Goal: Information Seeking & Learning: Learn about a topic

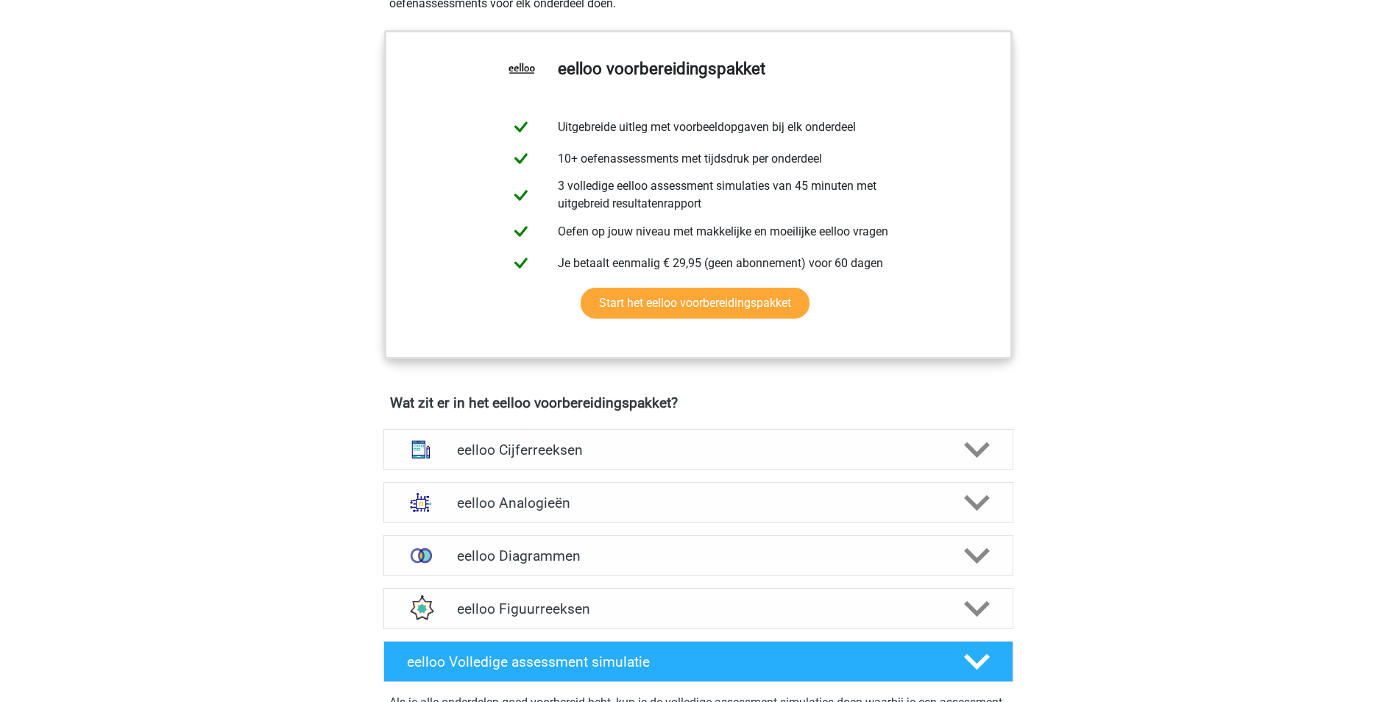
scroll to position [589, 0]
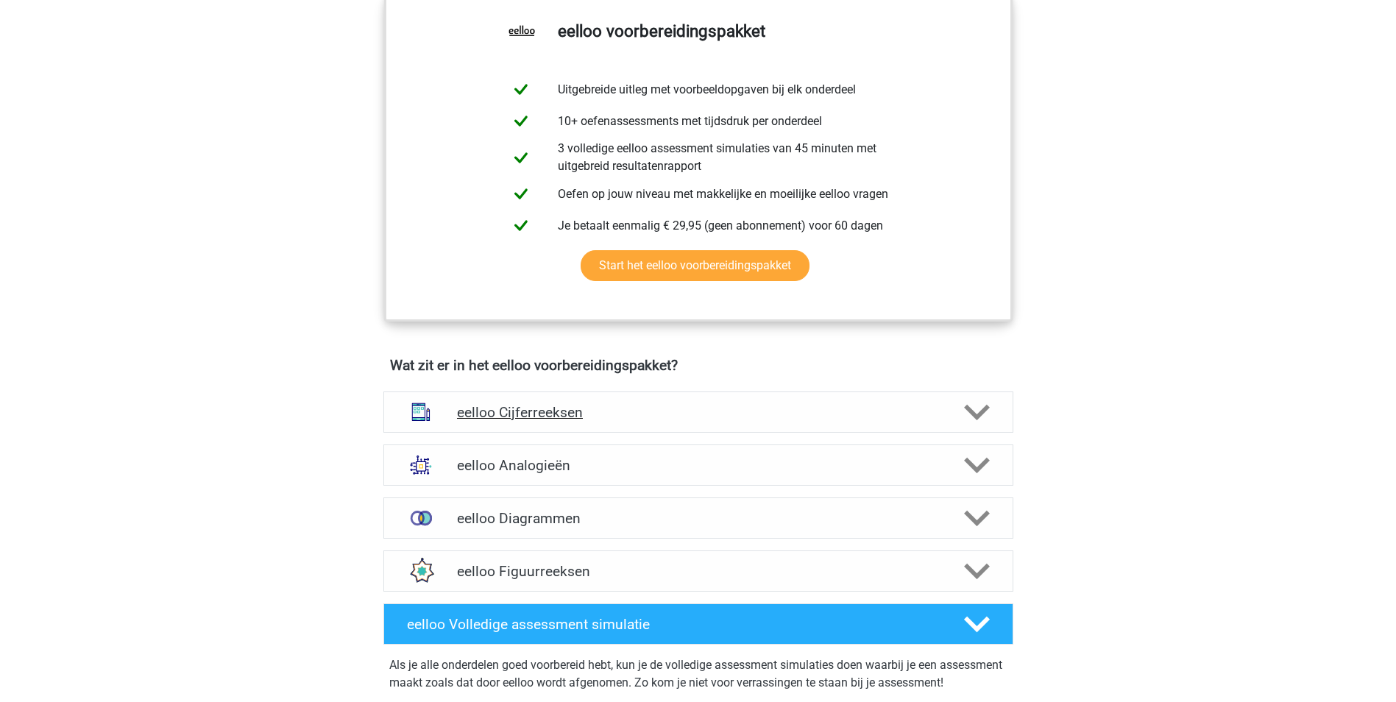
click at [974, 420] on polygon at bounding box center [977, 412] width 26 height 16
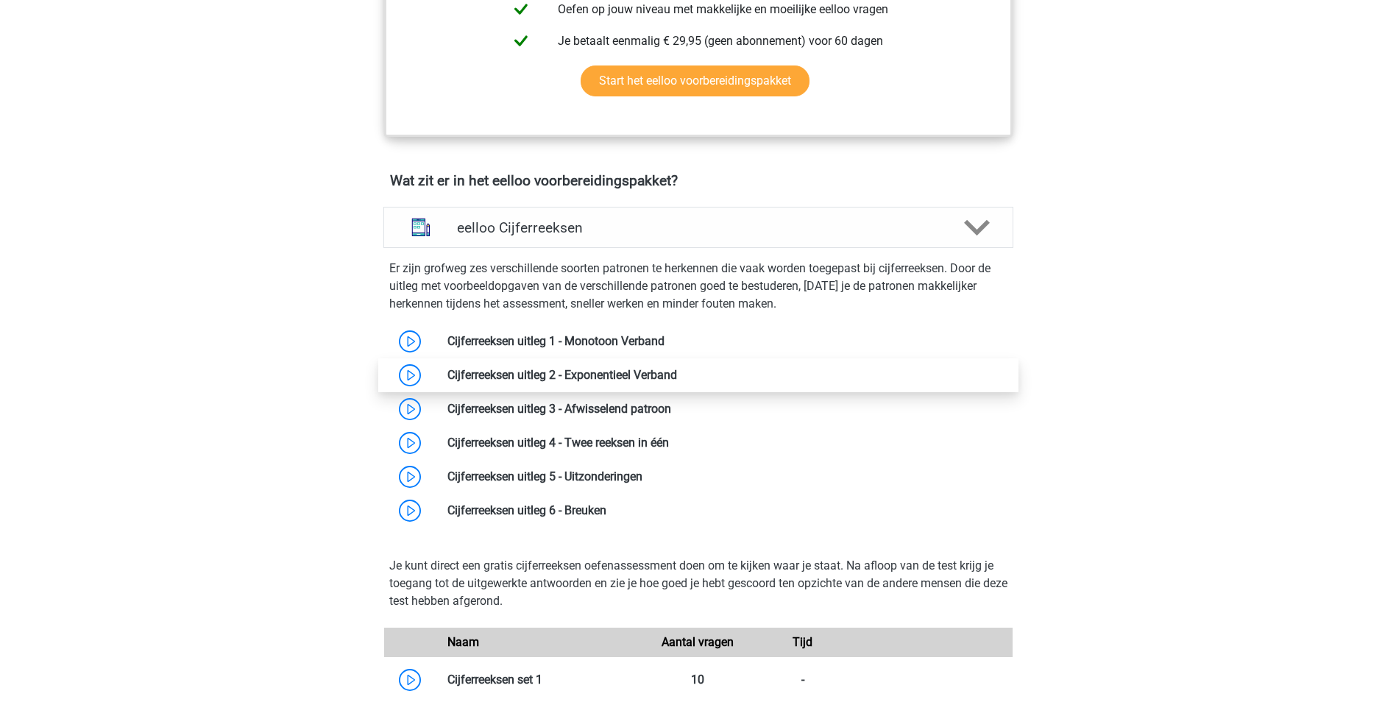
scroll to position [809, 0]
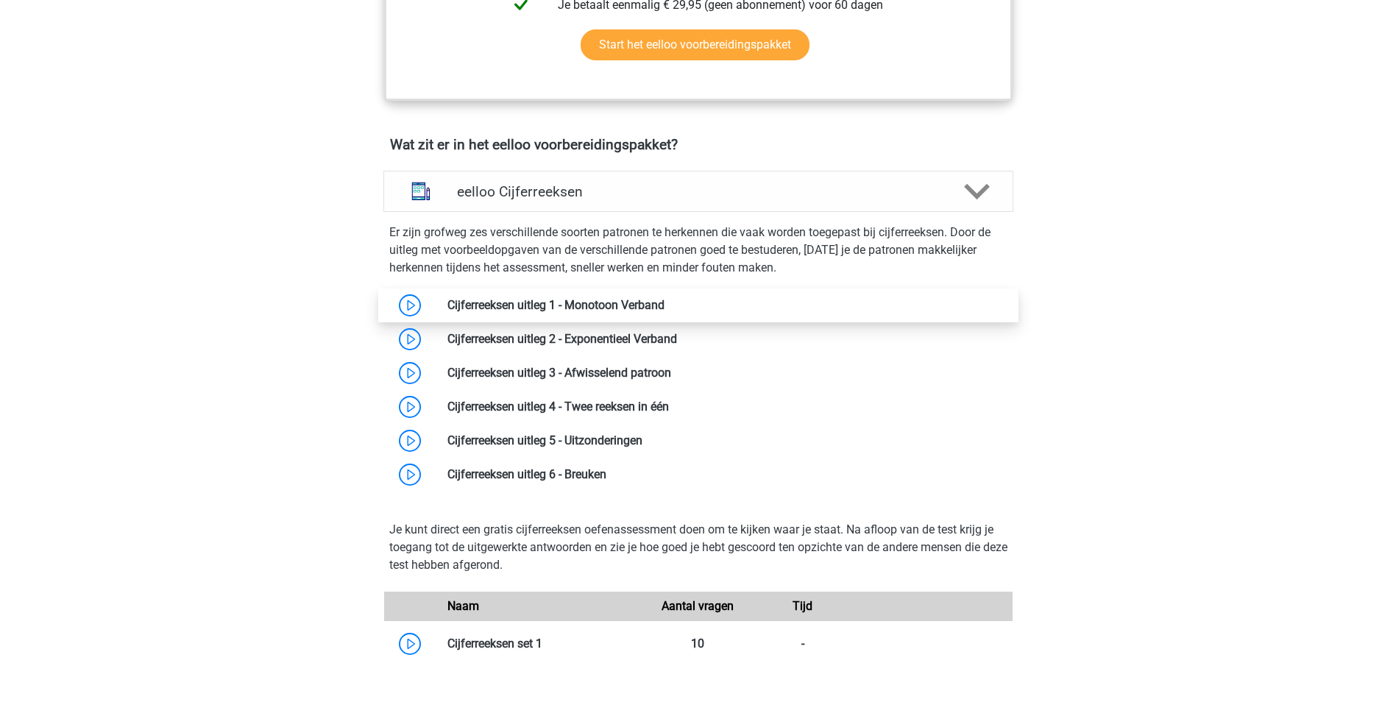
click at [665, 312] on link at bounding box center [665, 305] width 0 height 14
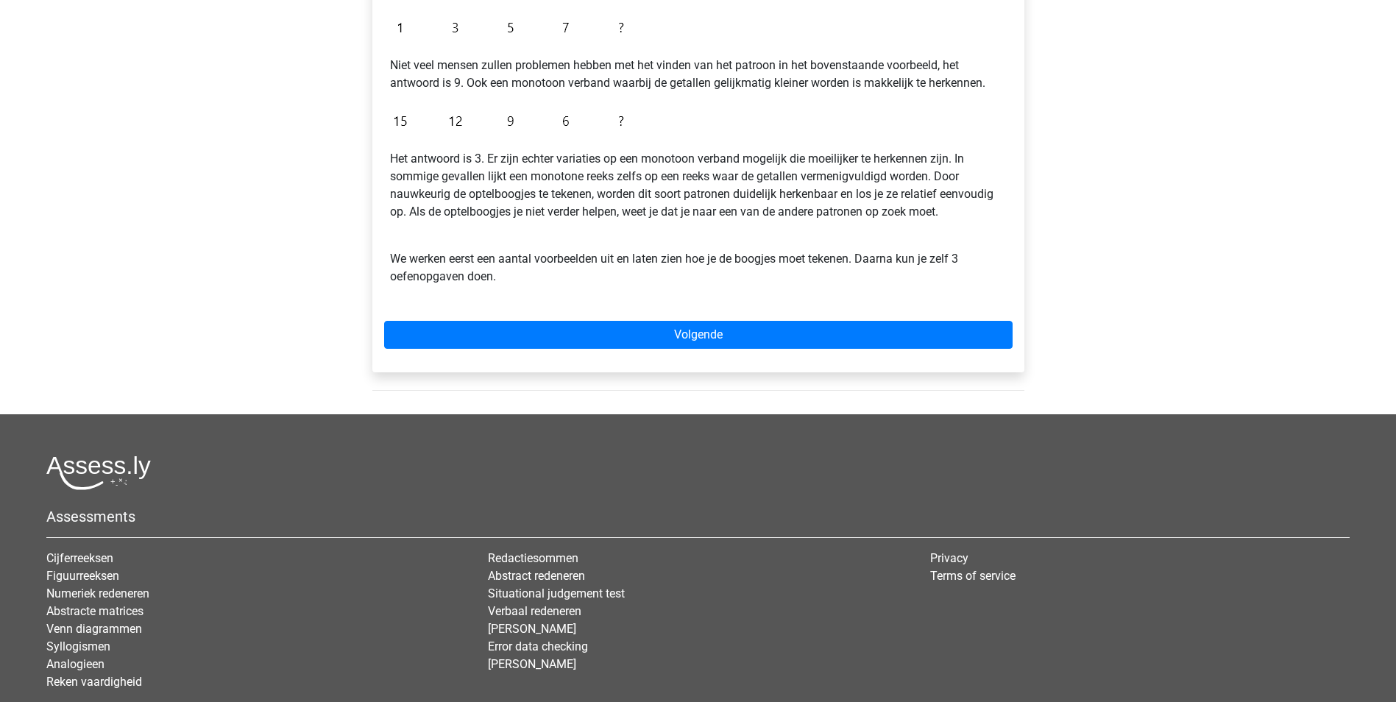
scroll to position [368, 0]
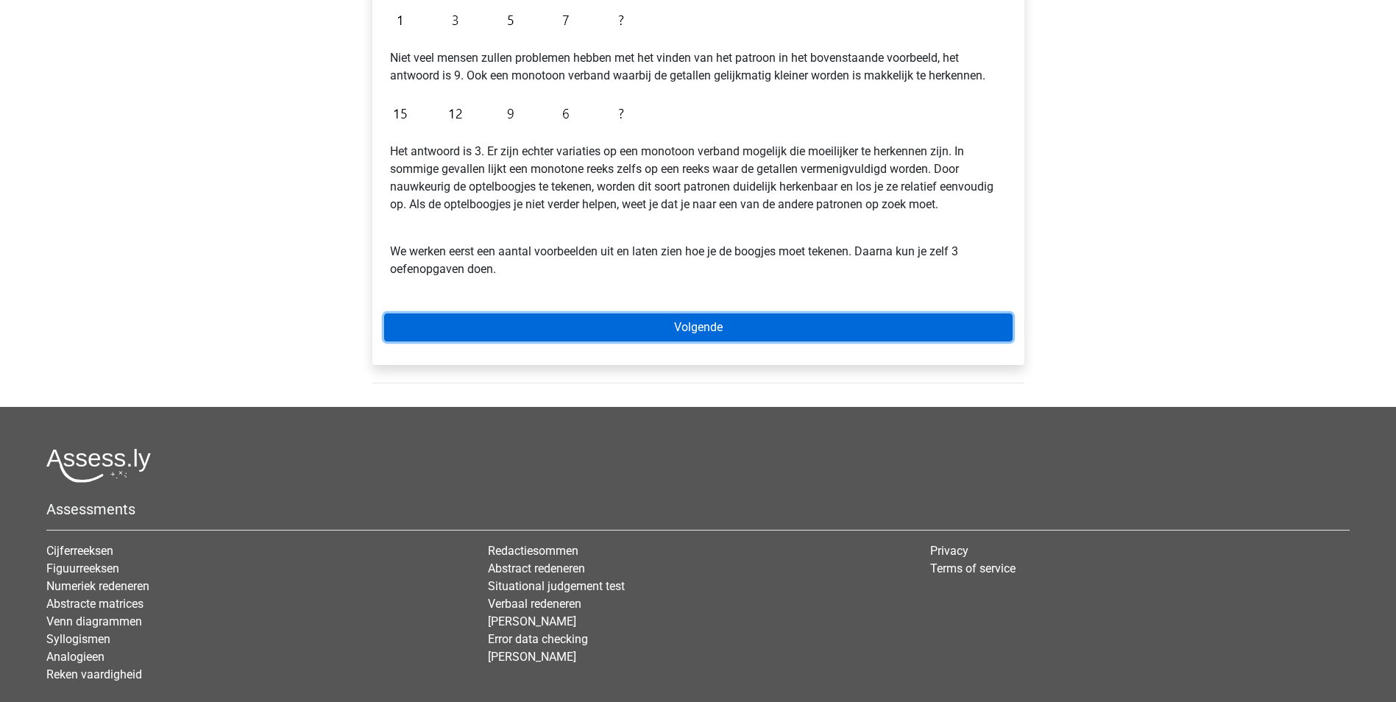
click at [711, 327] on link "Volgende" at bounding box center [698, 327] width 628 height 28
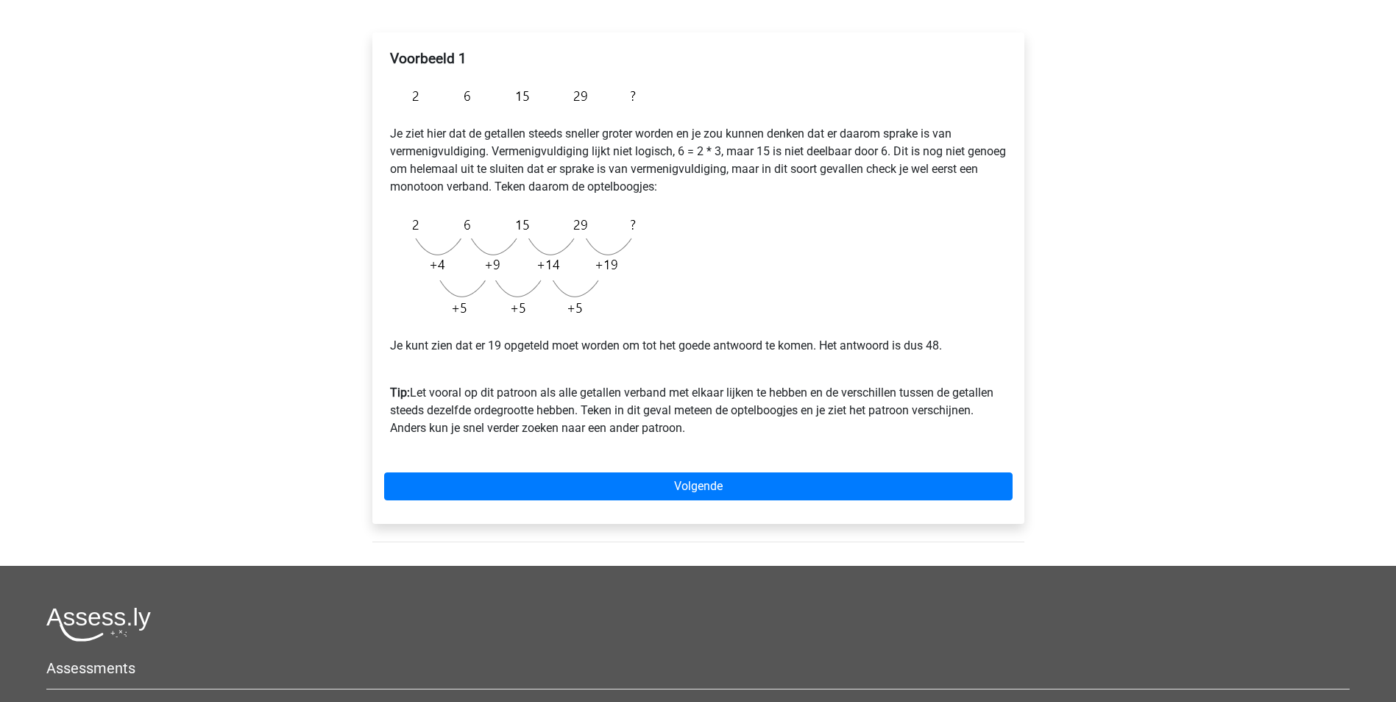
scroll to position [147, 0]
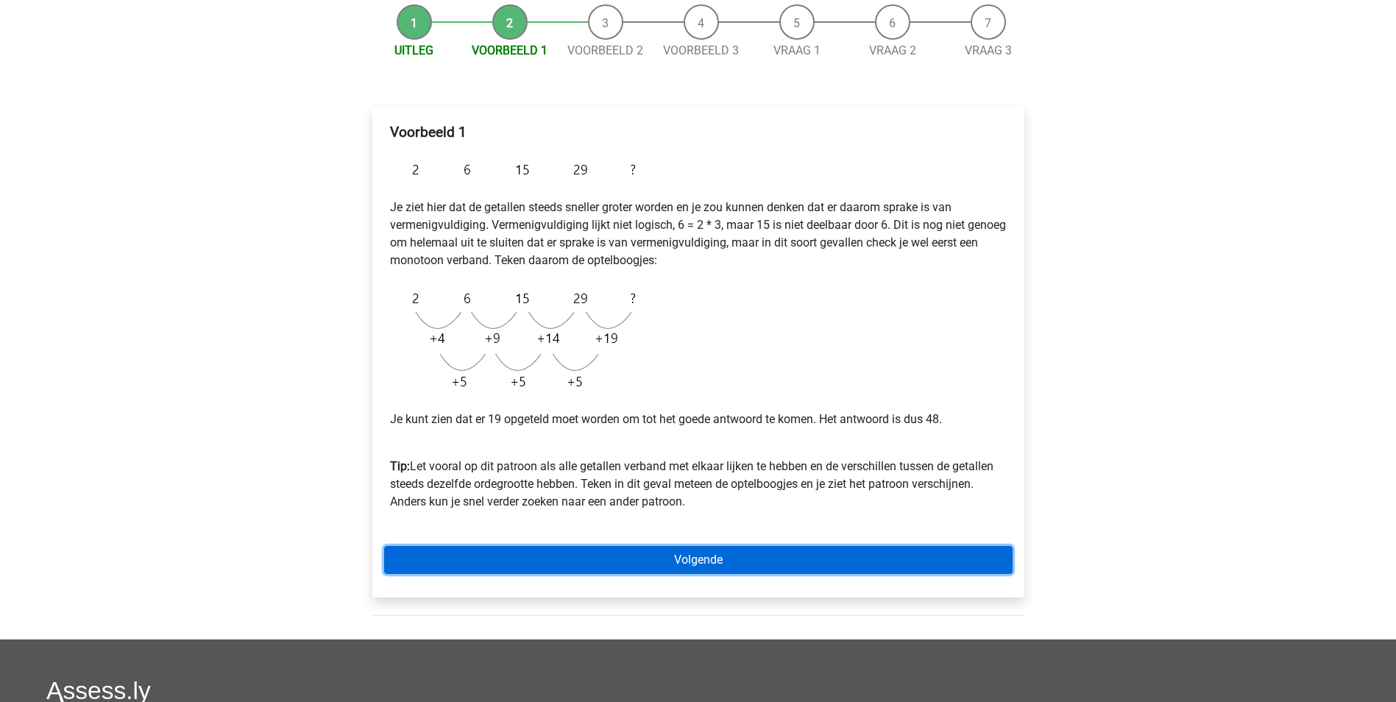
click at [692, 563] on link "Volgende" at bounding box center [698, 560] width 628 height 28
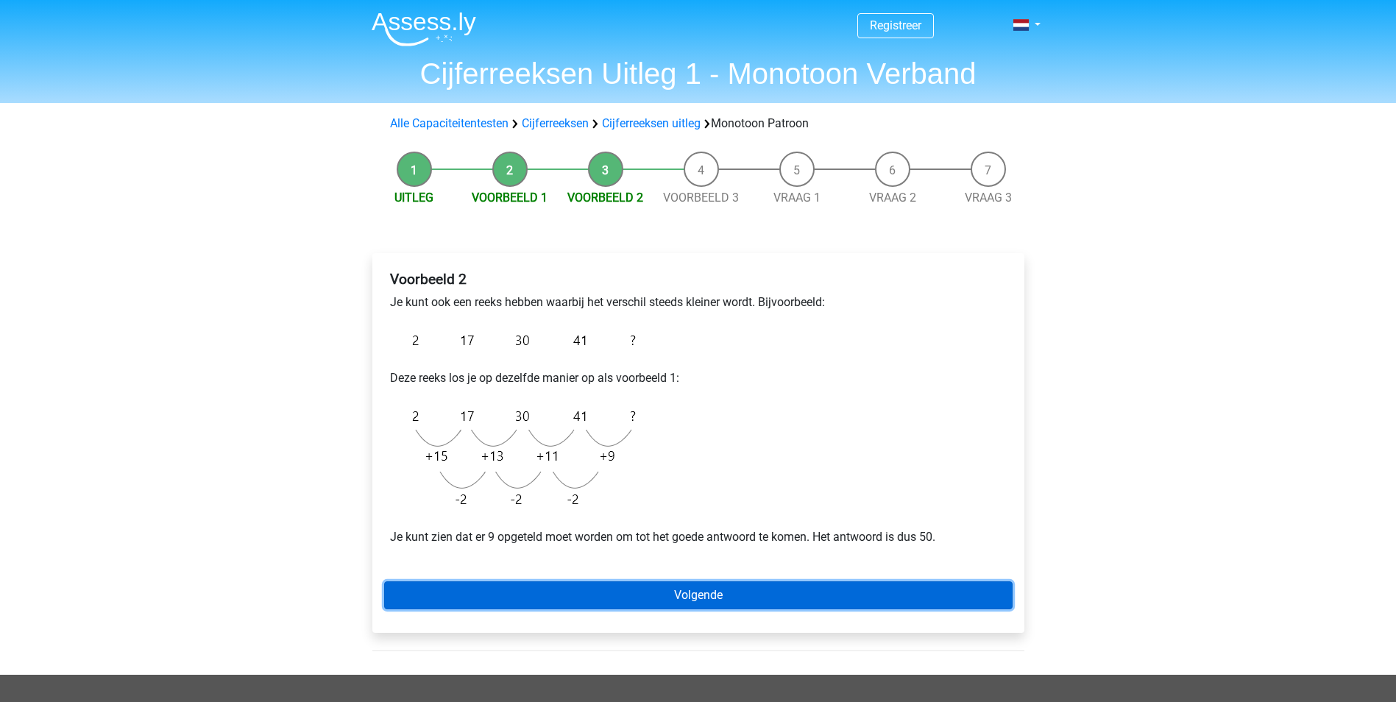
click at [698, 591] on link "Volgende" at bounding box center [698, 595] width 628 height 28
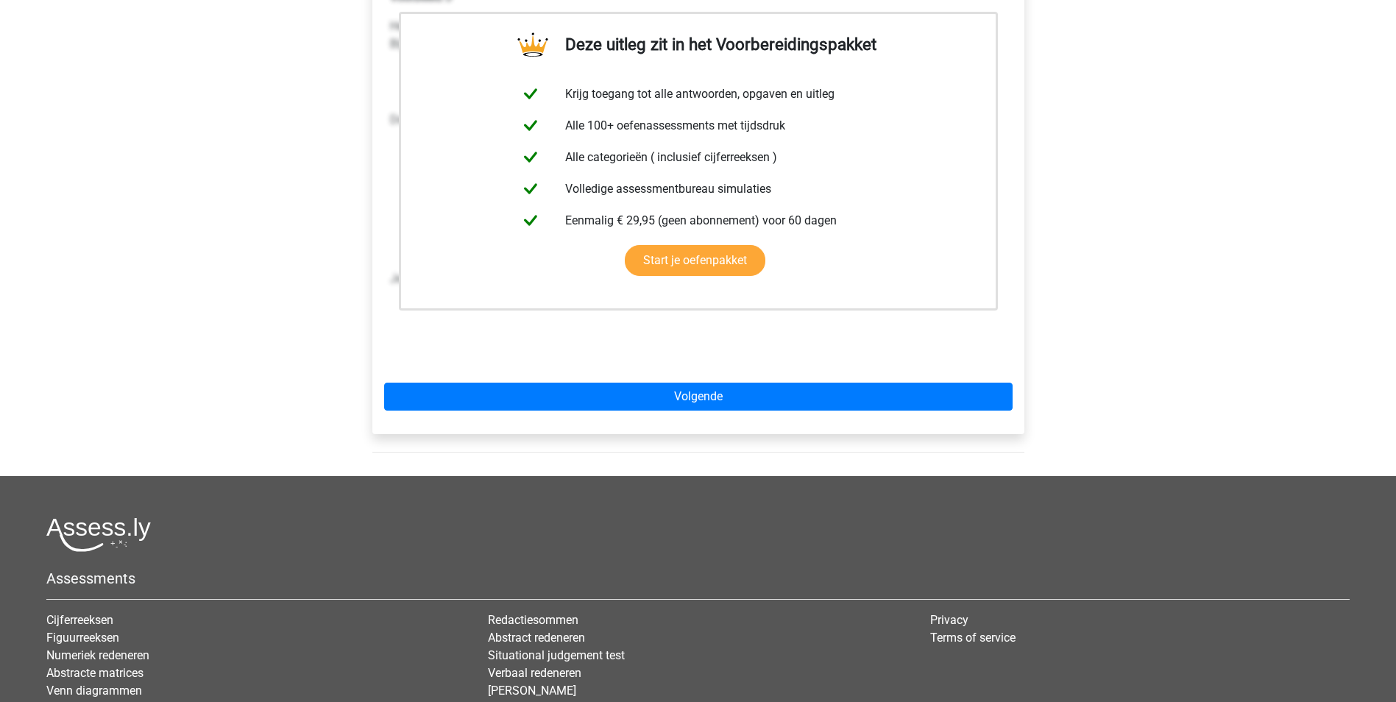
scroll to position [368, 0]
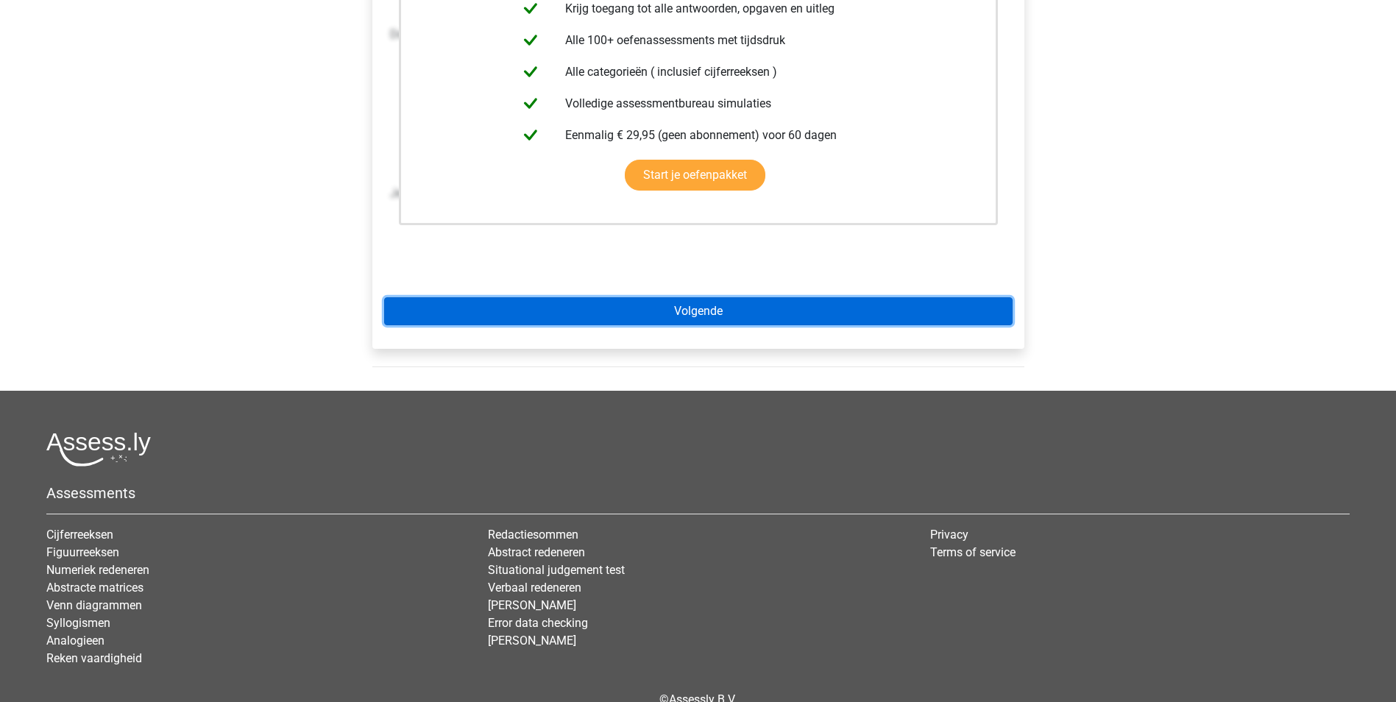
click at [703, 314] on link "Volgende" at bounding box center [698, 311] width 628 height 28
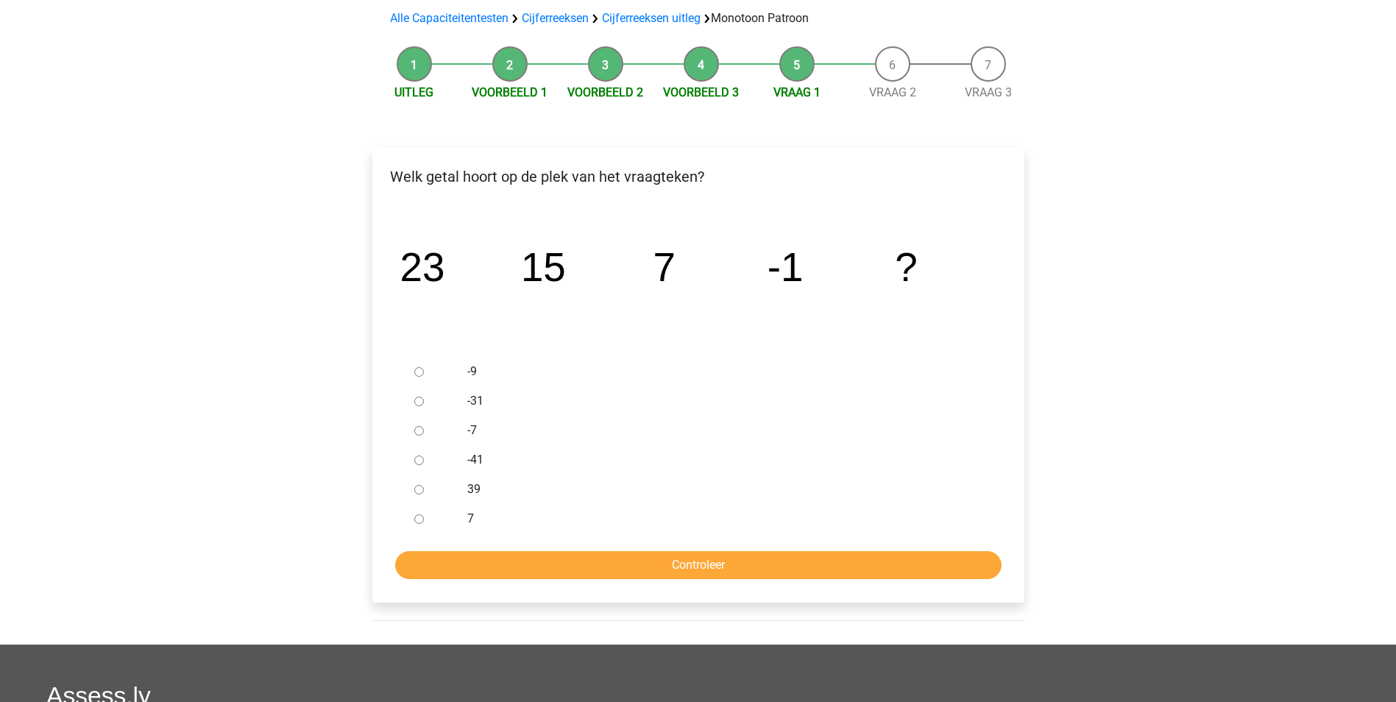
scroll to position [294, 0]
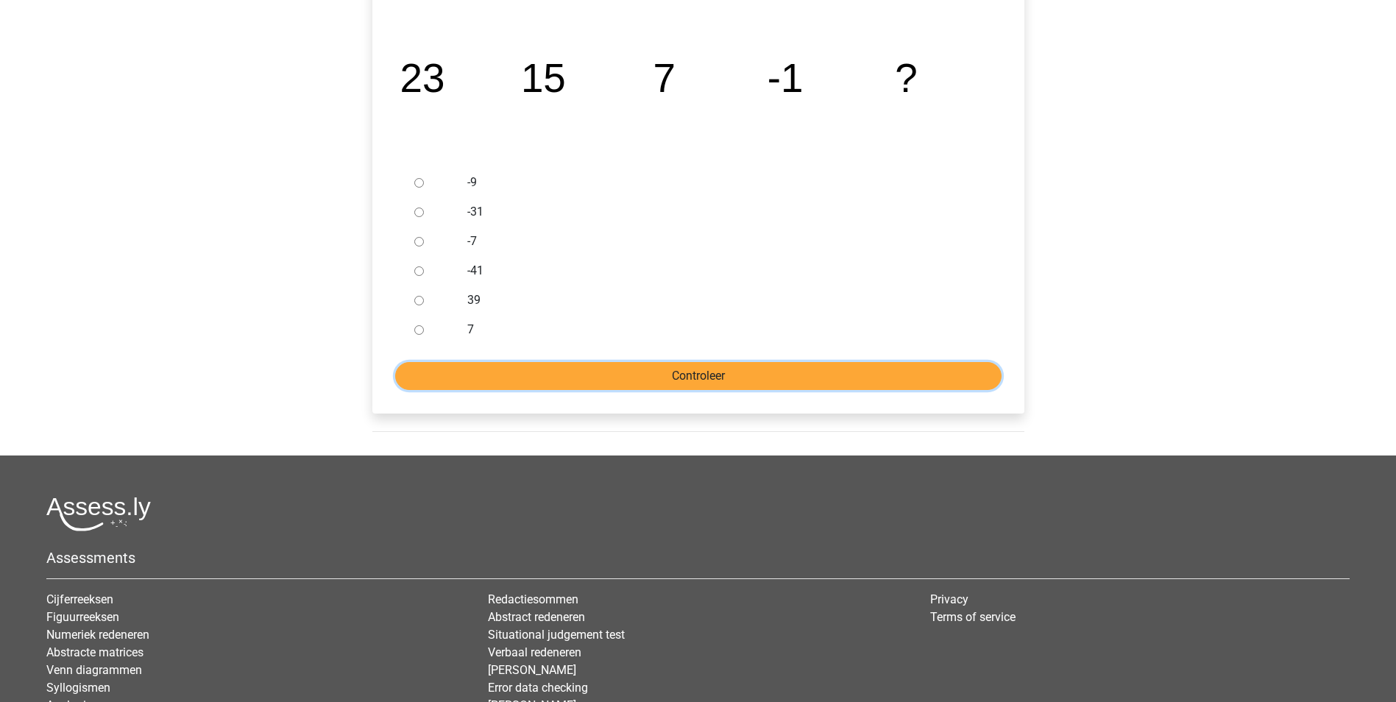
click at [697, 371] on input "Controleer" at bounding box center [698, 376] width 606 height 28
click at [422, 180] on input "-9" at bounding box center [419, 183] width 10 height 10
radio input "true"
click at [693, 375] on input "Controleer" at bounding box center [698, 376] width 606 height 28
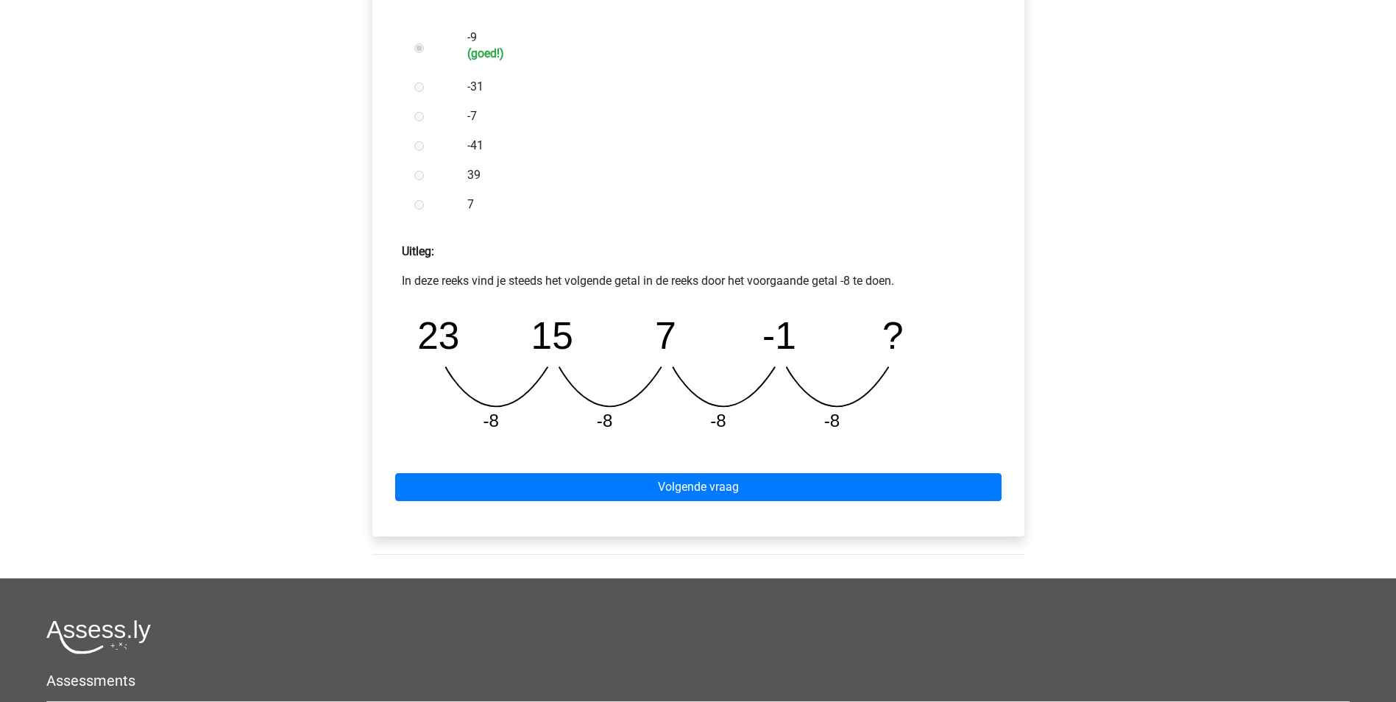
scroll to position [442, 0]
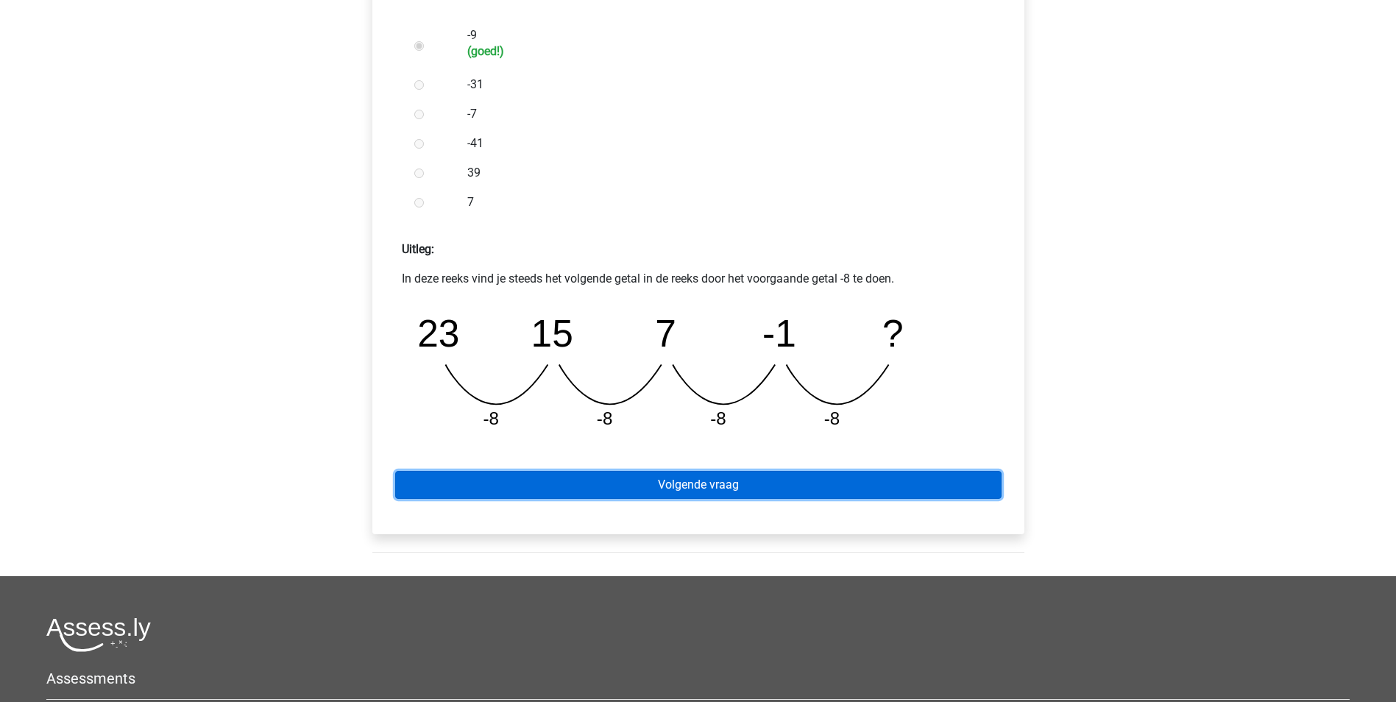
click at [730, 485] on link "Volgende vraag" at bounding box center [698, 485] width 606 height 28
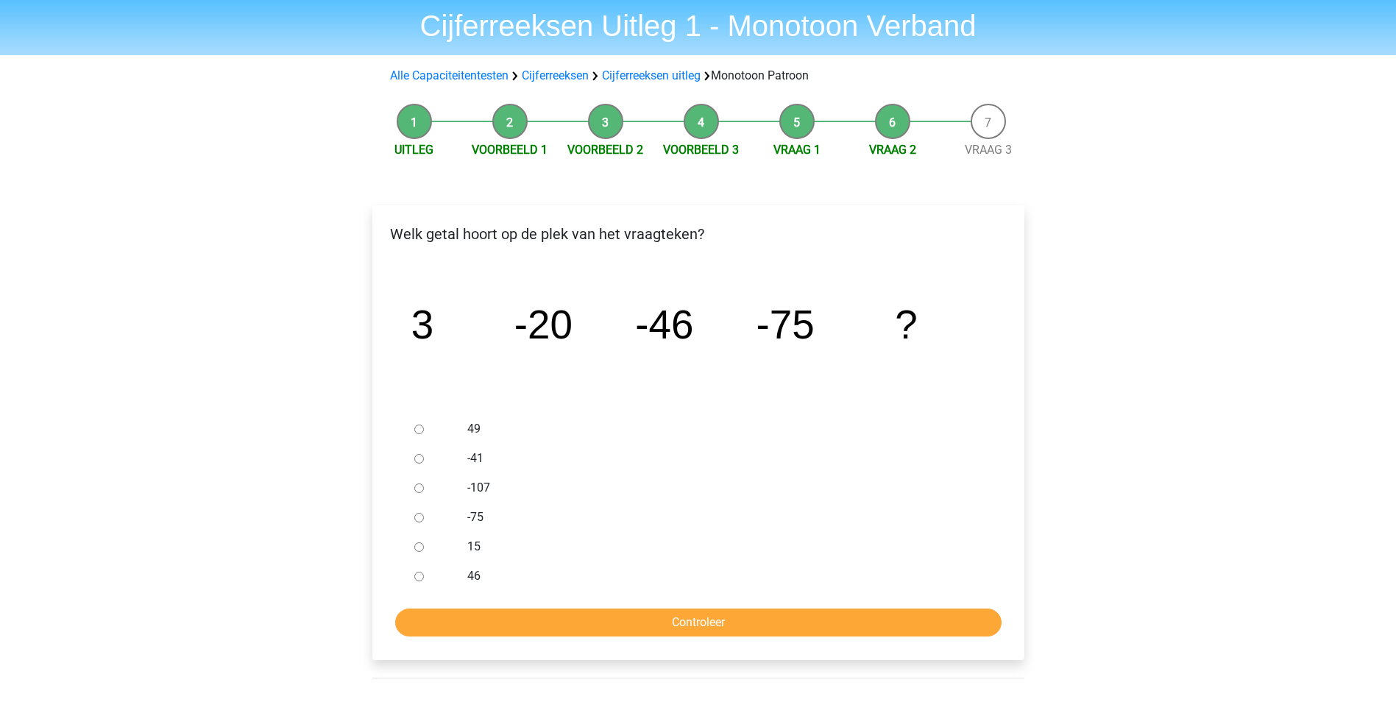
scroll to position [74, 0]
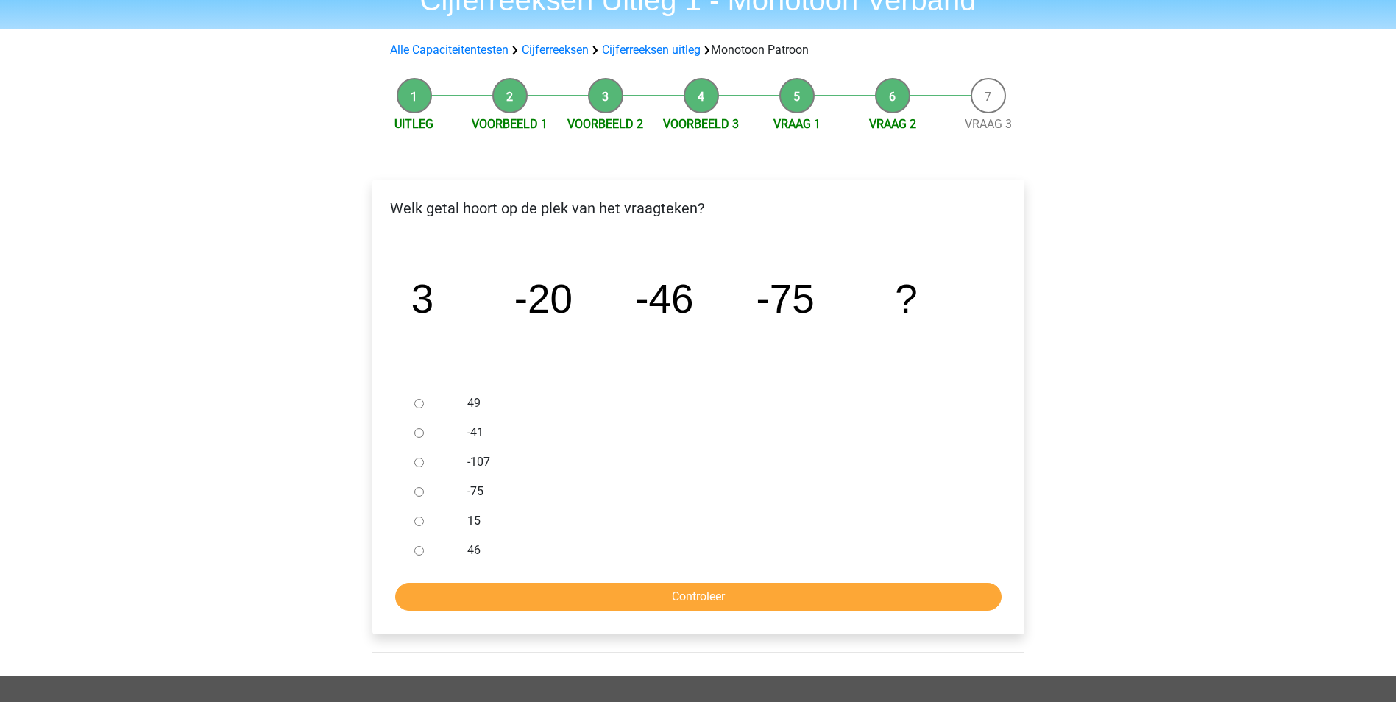
click at [425, 462] on div at bounding box center [432, 461] width 49 height 29
click at [422, 462] on input "-107" at bounding box center [419, 463] width 10 height 10
radio input "true"
click at [681, 592] on input "Controleer" at bounding box center [698, 597] width 606 height 28
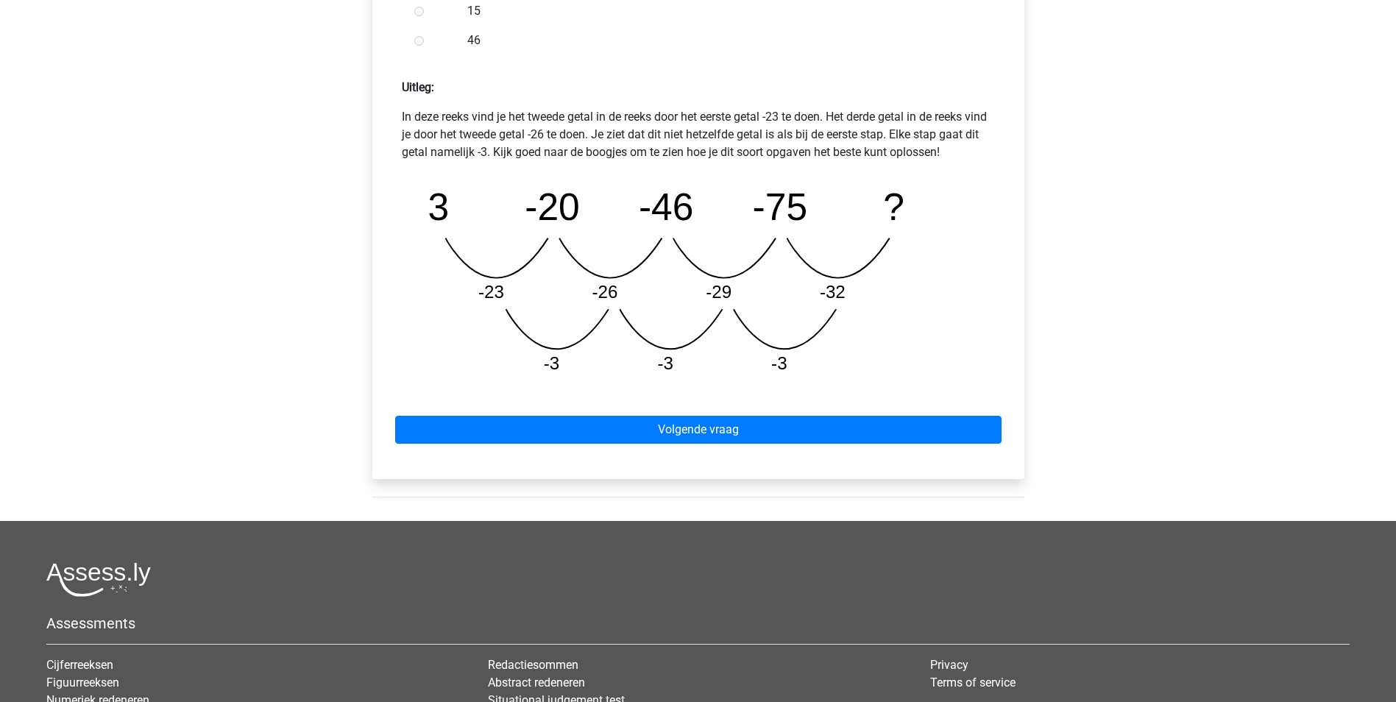
scroll to position [662, 0]
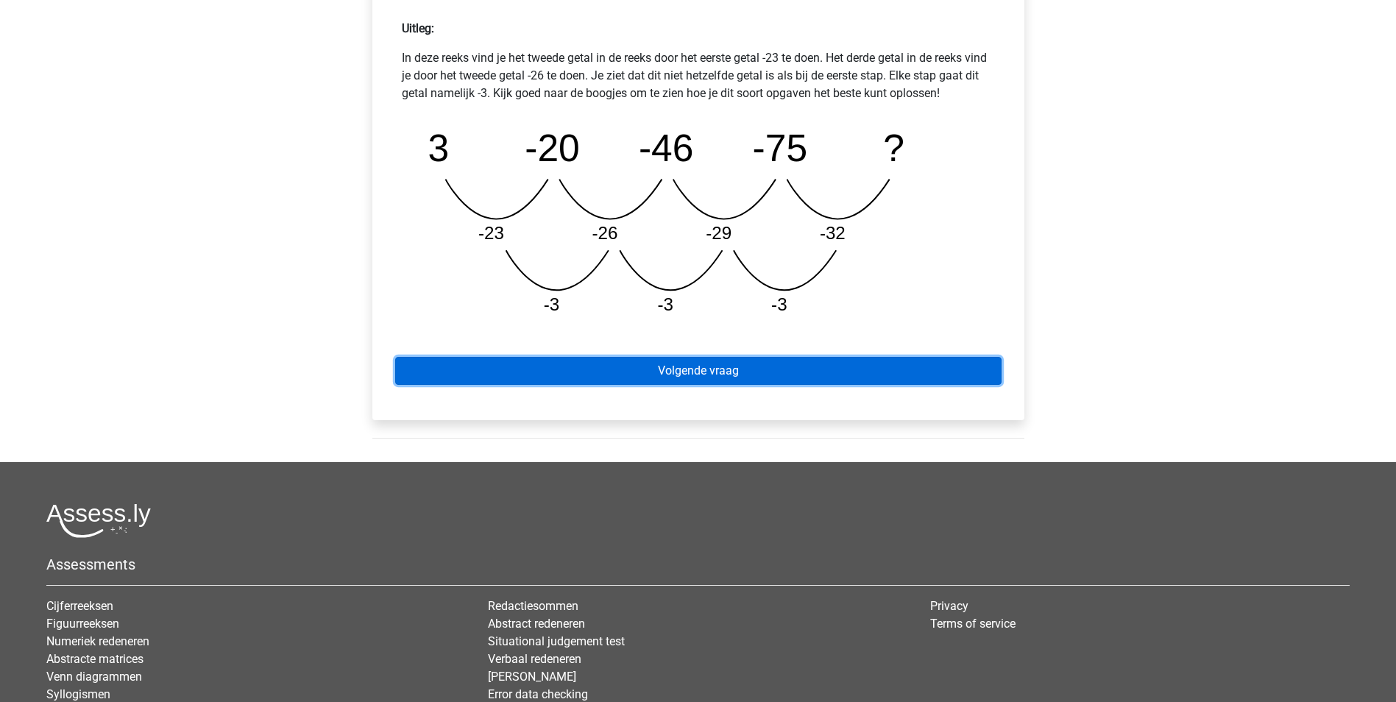
click at [697, 371] on link "Volgende vraag" at bounding box center [698, 371] width 606 height 28
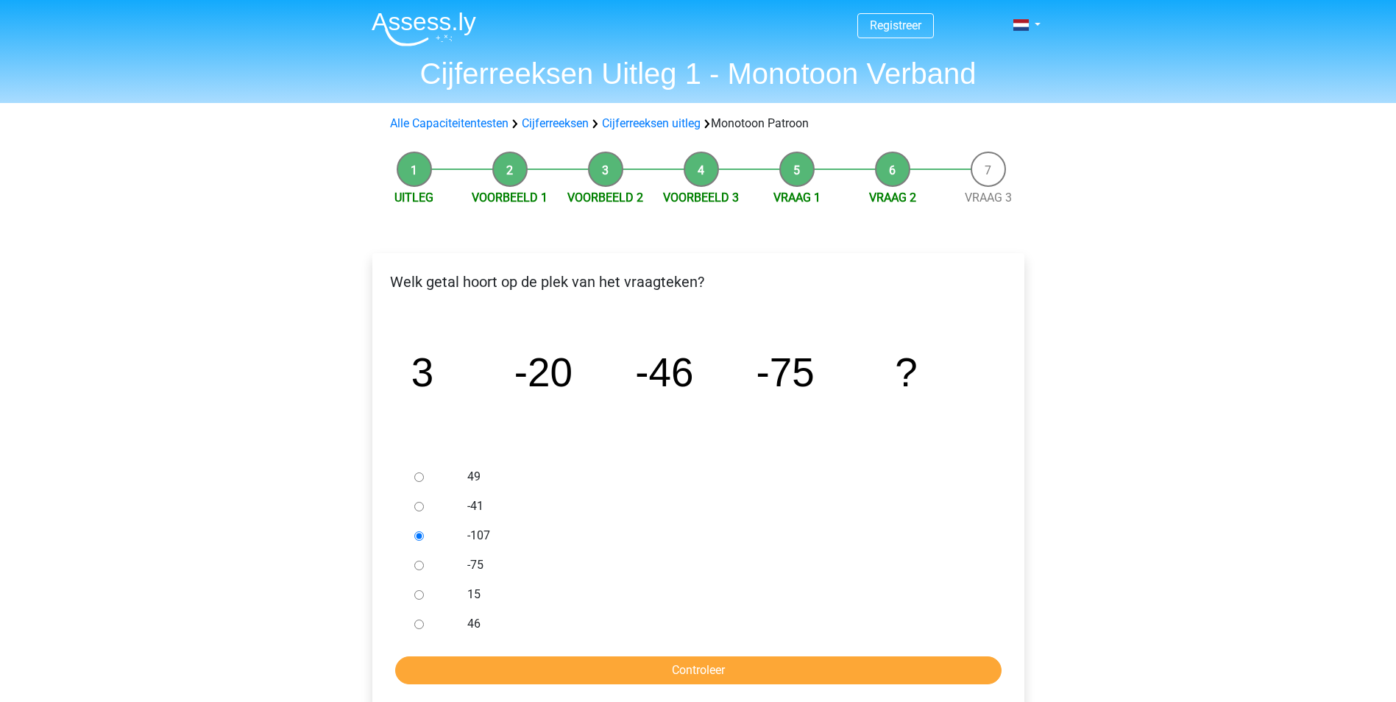
scroll to position [72, 0]
